Goal: Task Accomplishment & Management: Manage account settings

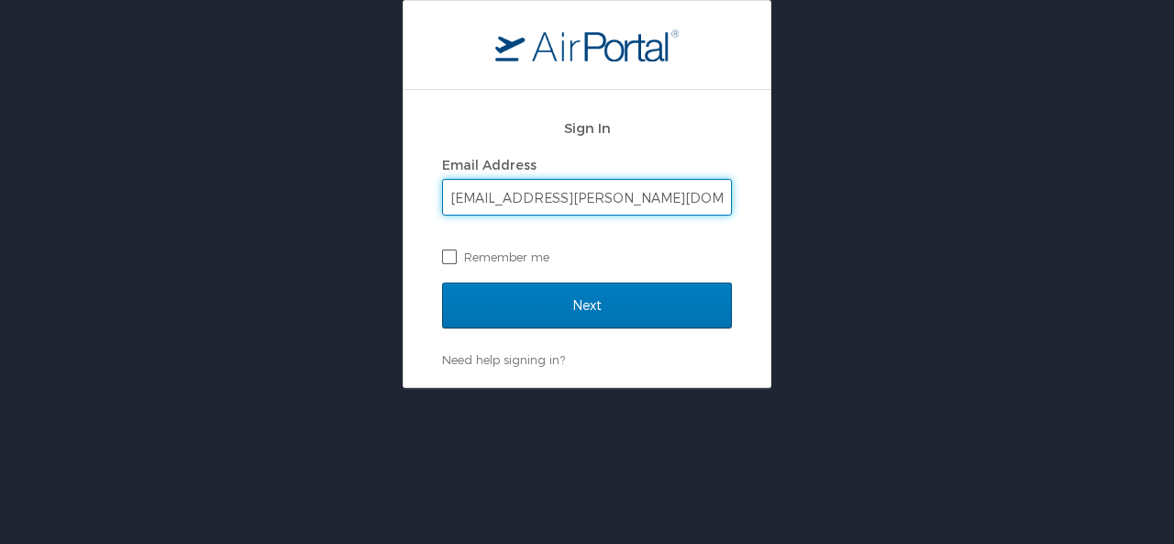
type input "ulander.holloway@lsuhs.edu"
click at [456, 256] on label "Remember me" at bounding box center [587, 257] width 290 height 28
click at [454, 256] on input "Remember me" at bounding box center [448, 255] width 12 height 12
checkbox input "true"
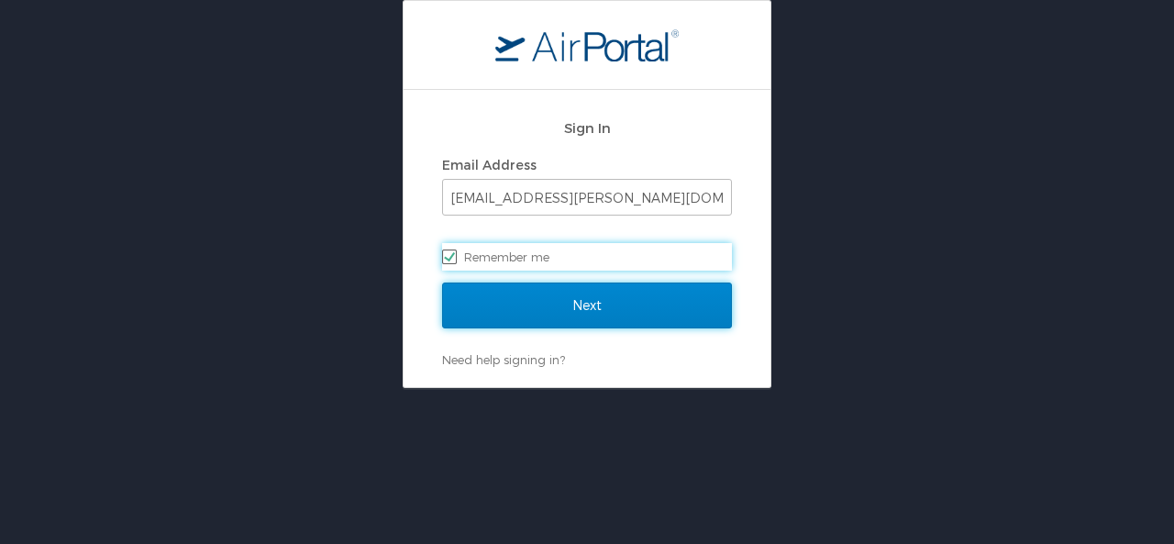
click at [583, 300] on input "Next" at bounding box center [587, 305] width 290 height 46
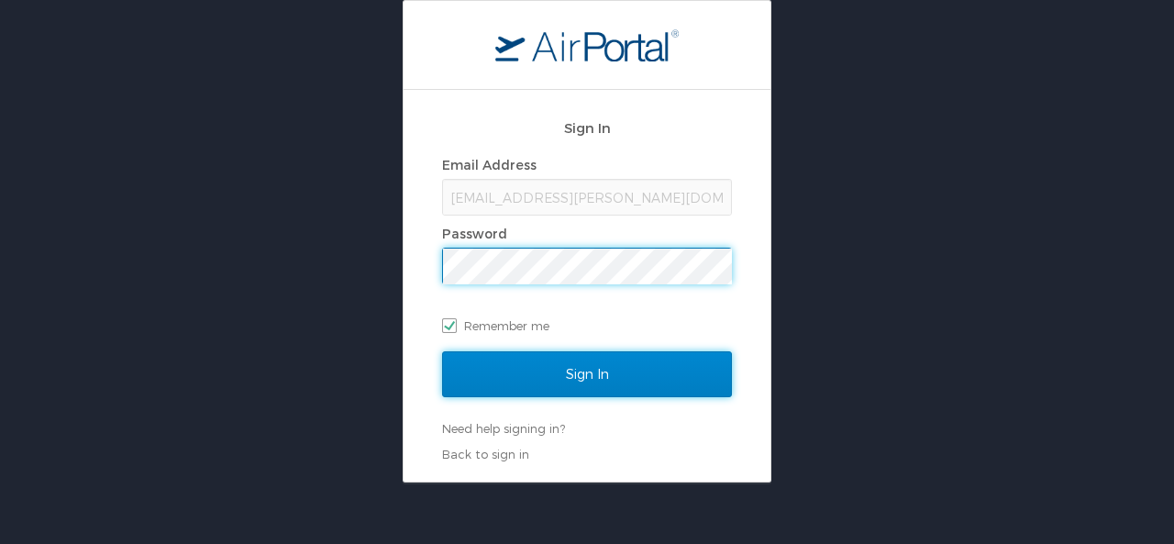
click at [626, 372] on input "Sign In" at bounding box center [587, 374] width 290 height 46
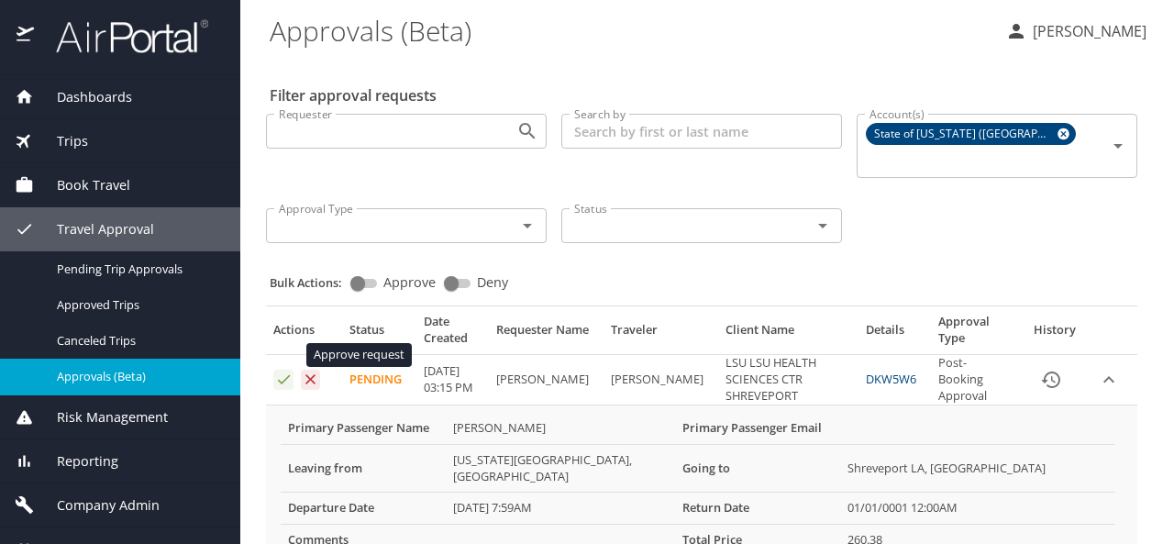
click at [282, 371] on icon "Approval table" at bounding box center [283, 379] width 17 height 17
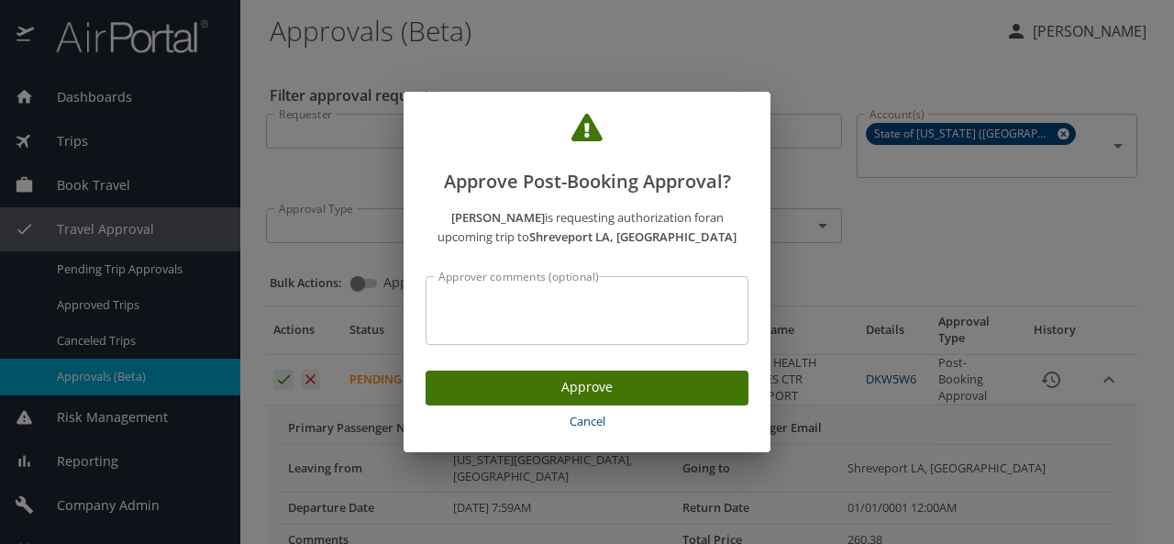
click at [524, 382] on span "Approve" at bounding box center [586, 387] width 293 height 23
